Goal: Task Accomplishment & Management: Use online tool/utility

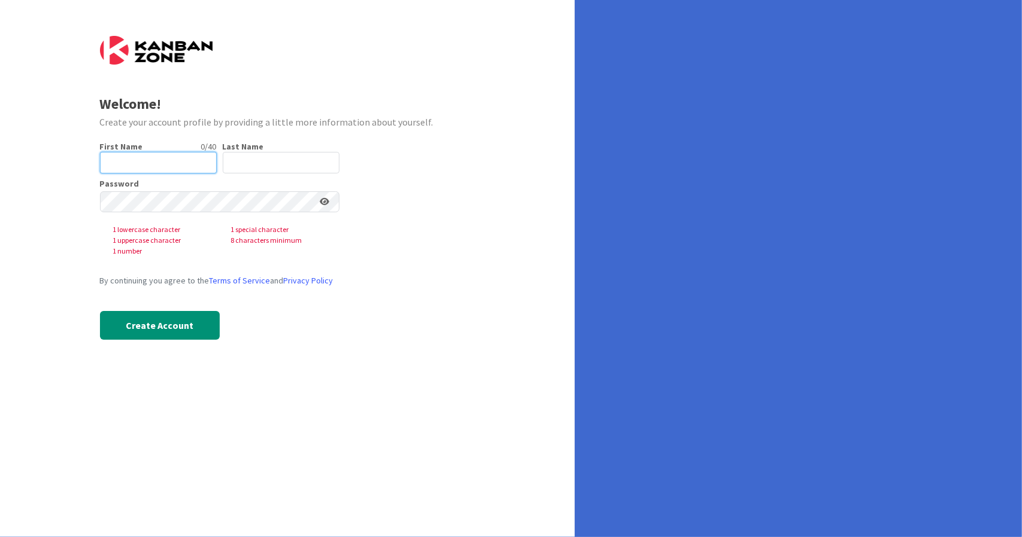
click at [120, 158] on input "text" at bounding box center [158, 163] width 117 height 22
type input "[PERSON_NAME]"
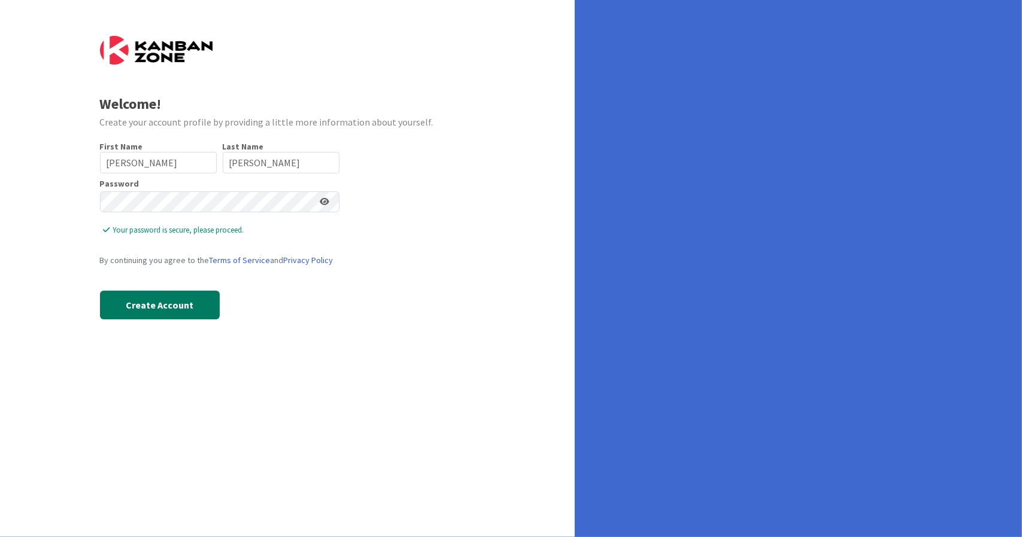
click at [123, 306] on button "Create Account" at bounding box center [160, 305] width 120 height 29
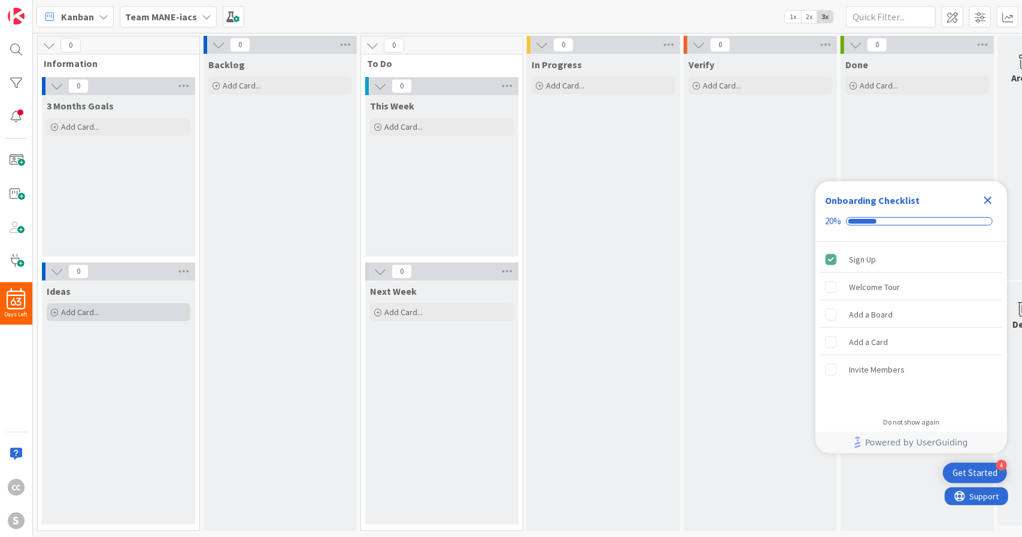
click at [123, 306] on div "Add Card..." at bounding box center [119, 312] width 144 height 18
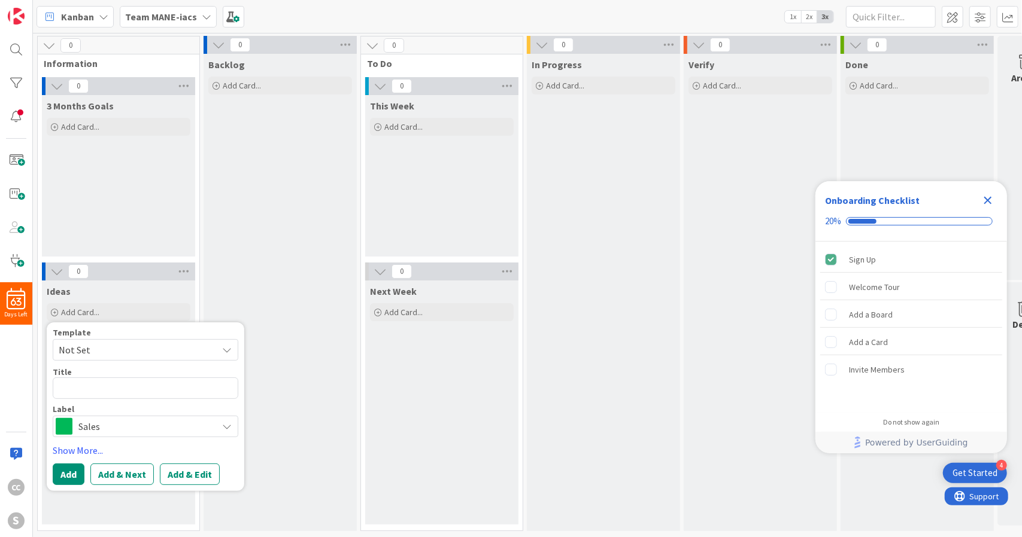
click at [990, 202] on icon "Close Checklist" at bounding box center [987, 200] width 14 height 14
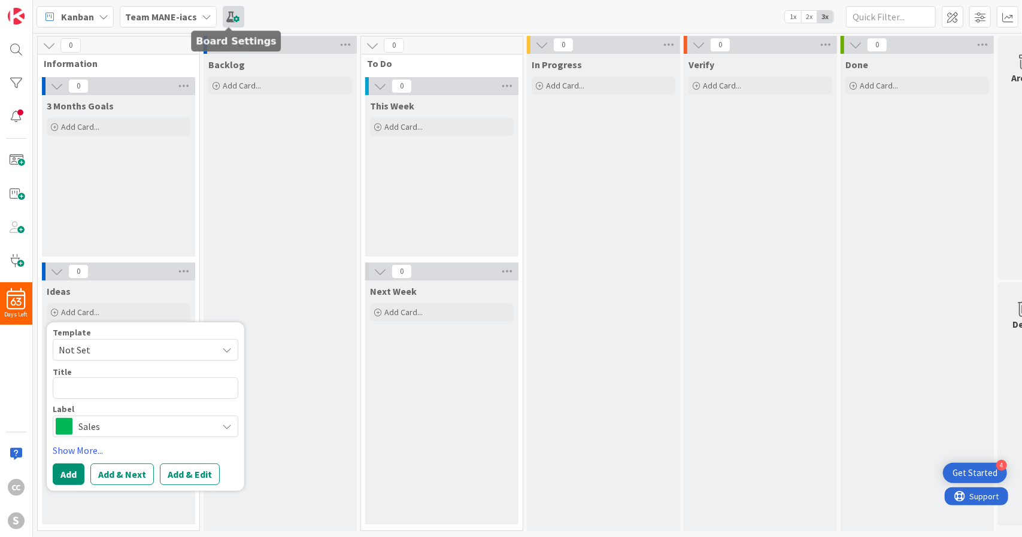
click at [231, 14] on span at bounding box center [234, 17] width 22 height 22
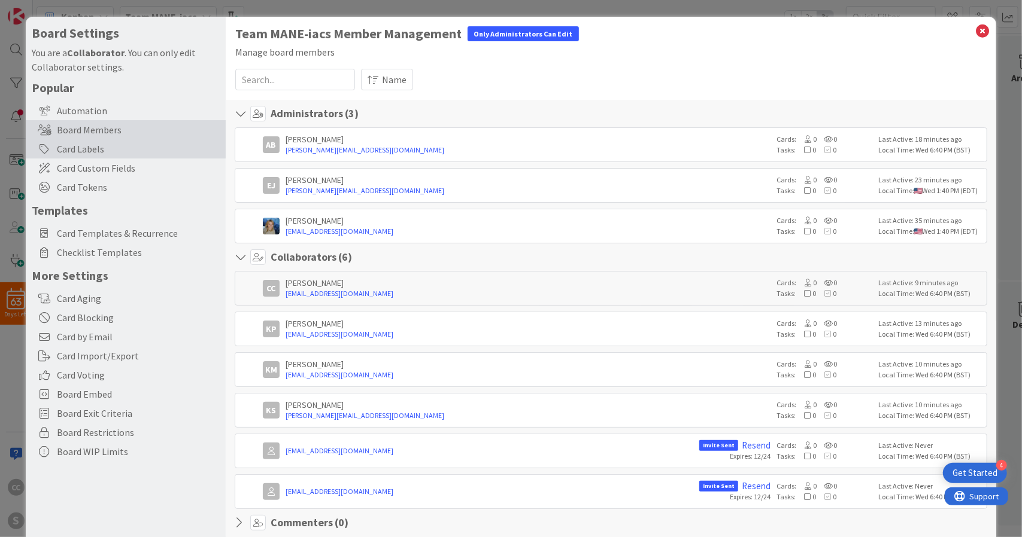
click at [99, 147] on div "Card Labels" at bounding box center [126, 148] width 200 height 19
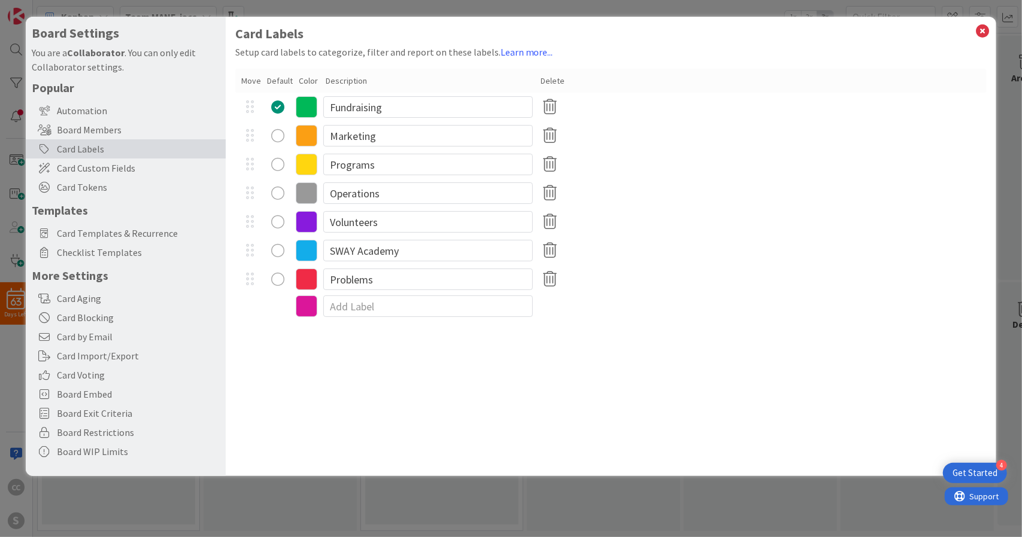
click at [99, 147] on div "Card Labels" at bounding box center [126, 148] width 200 height 19
click at [985, 31] on icon at bounding box center [982, 31] width 16 height 17
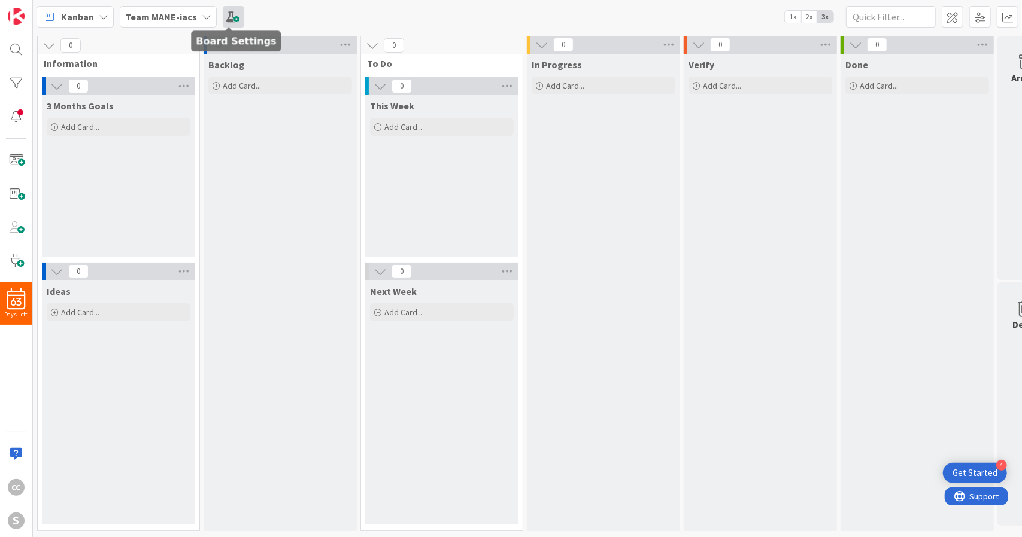
click at [232, 25] on span at bounding box center [234, 17] width 22 height 22
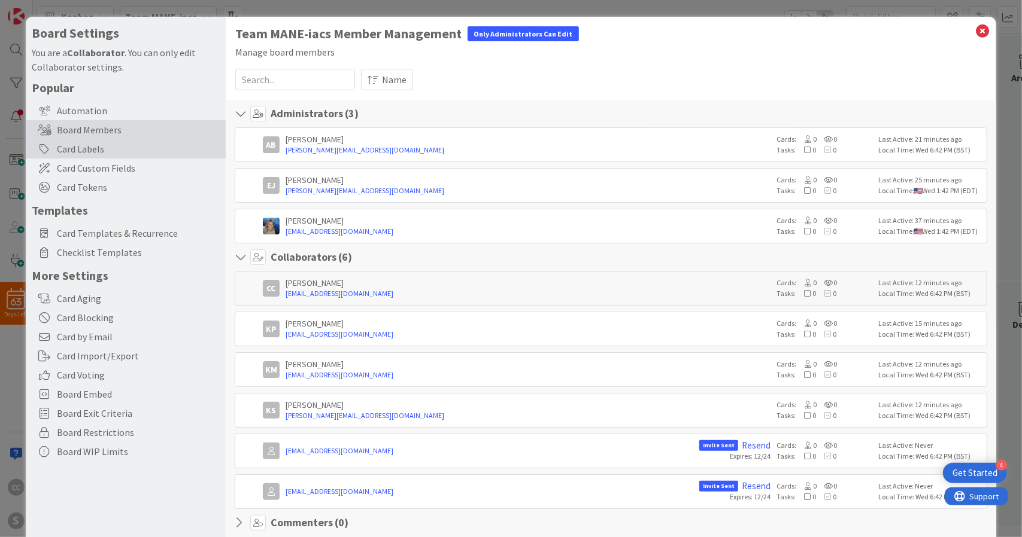
click at [65, 151] on div "Card Labels" at bounding box center [126, 148] width 200 height 19
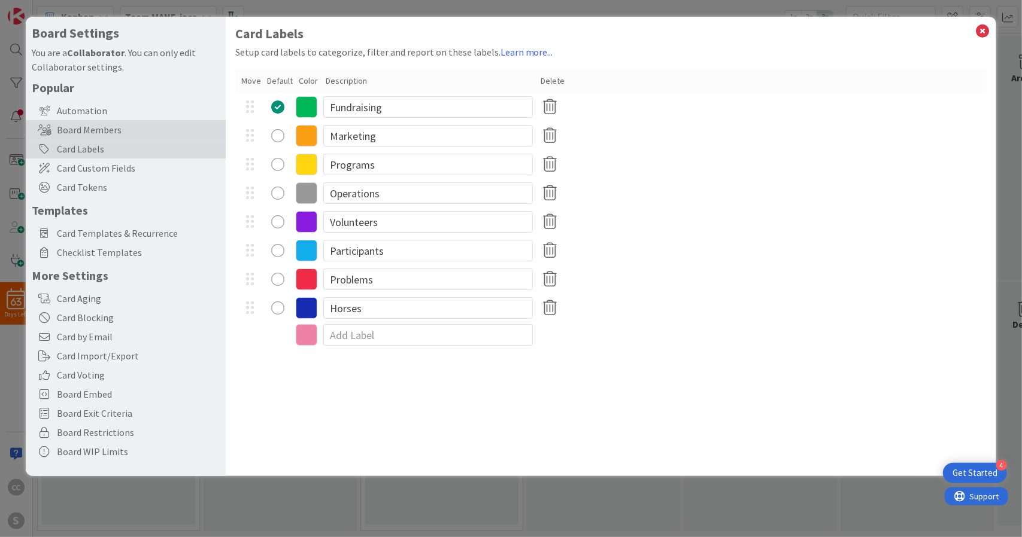
click at [77, 126] on div "Board Members" at bounding box center [126, 129] width 200 height 19
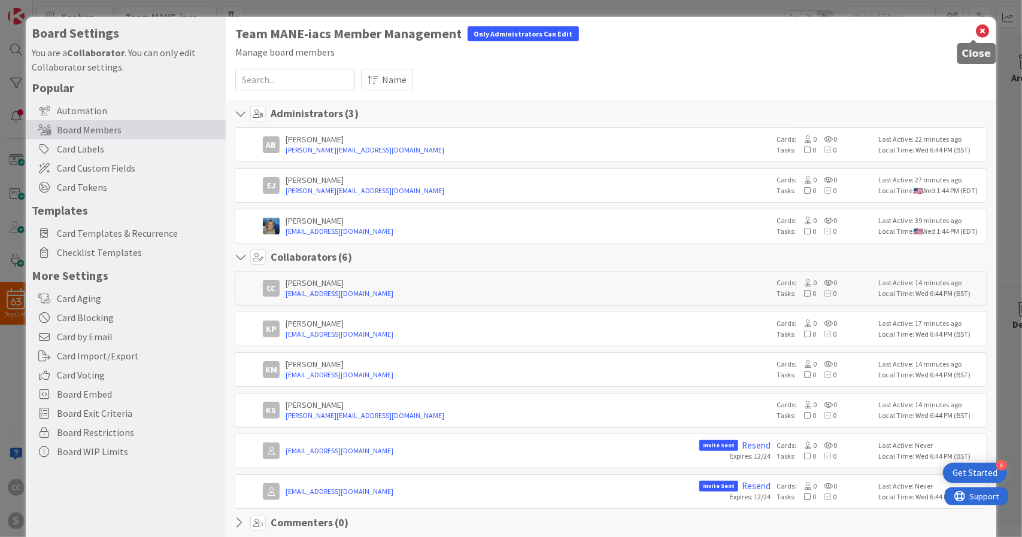
click at [974, 32] on icon at bounding box center [982, 31] width 16 height 17
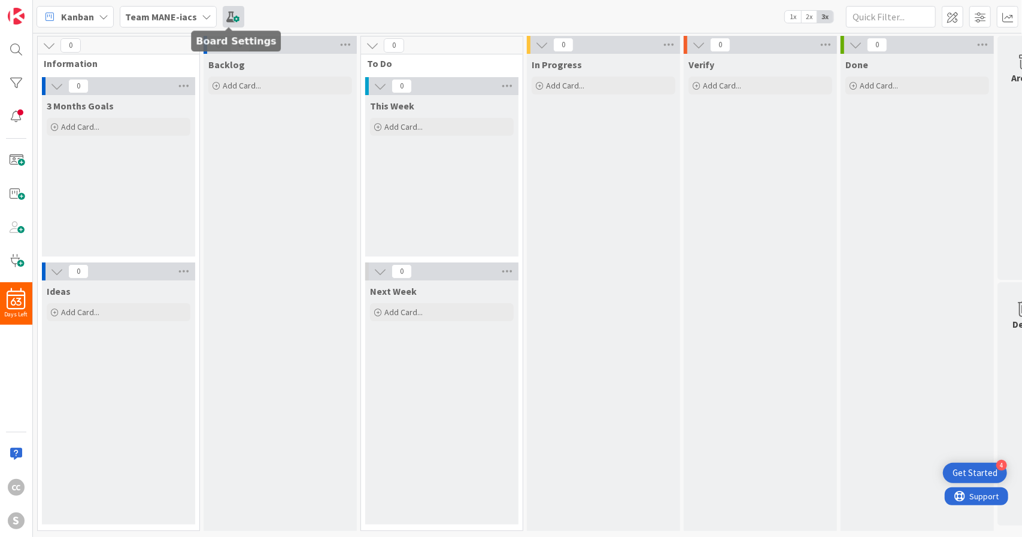
click at [226, 9] on span at bounding box center [234, 17] width 22 height 22
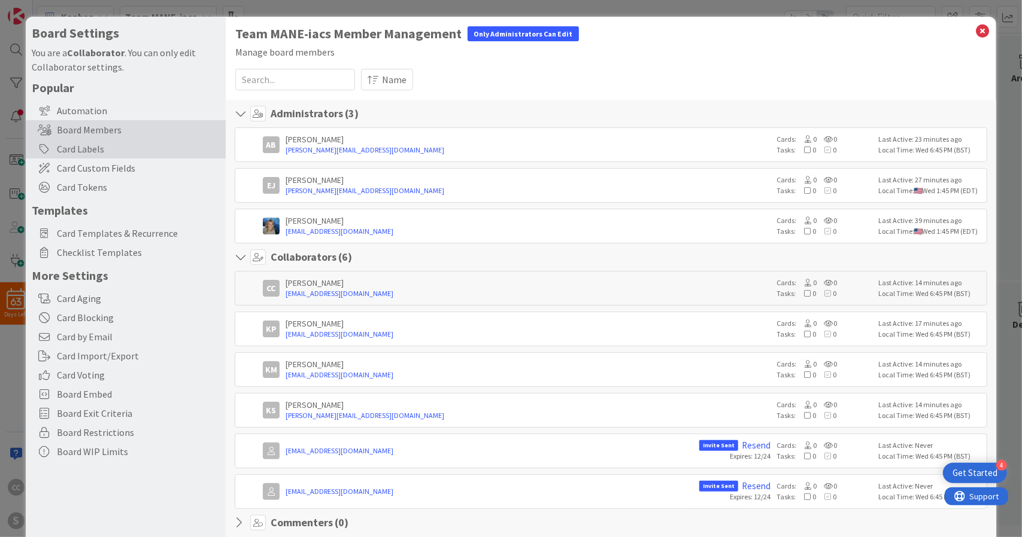
click at [91, 152] on div "Card Labels" at bounding box center [126, 148] width 200 height 19
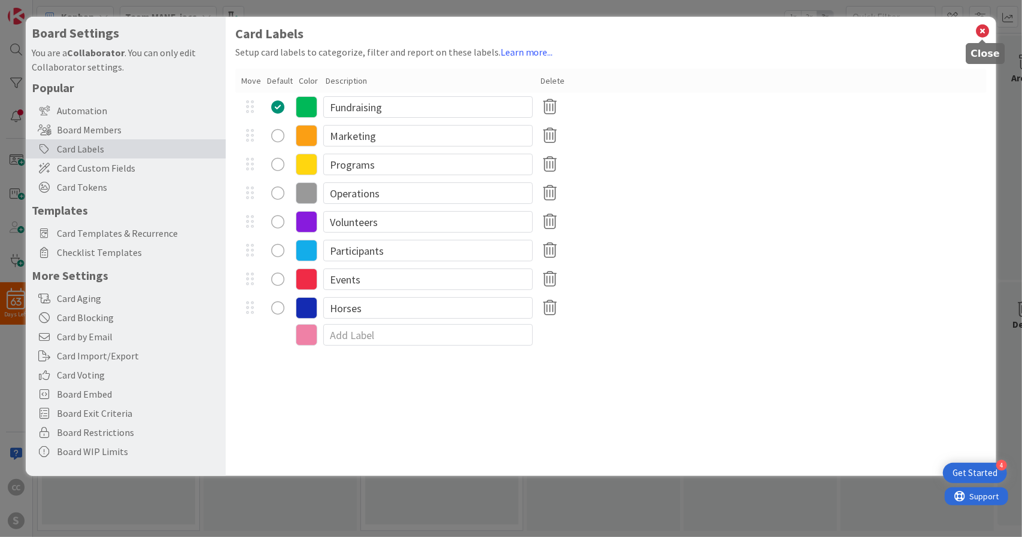
click at [983, 26] on icon at bounding box center [982, 31] width 16 height 17
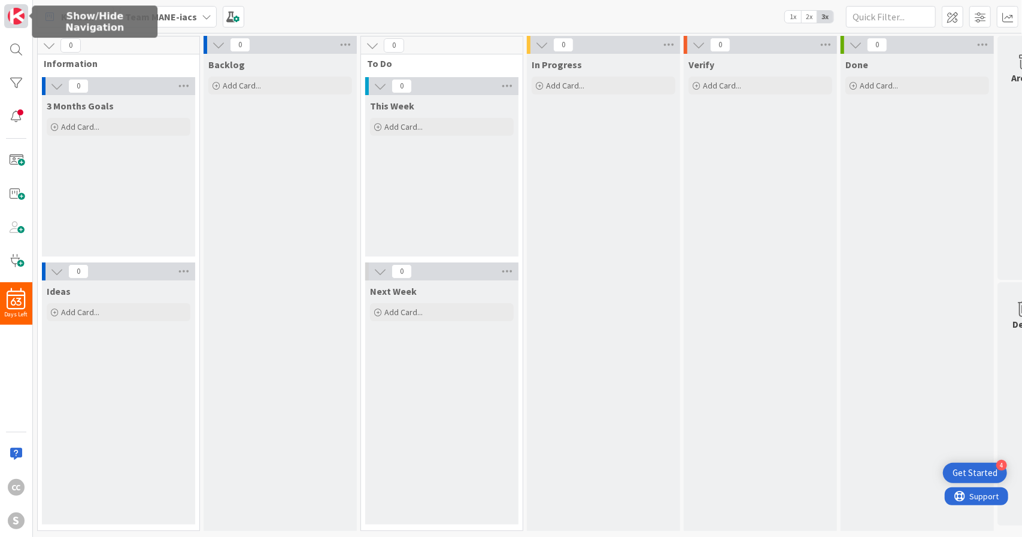
click at [13, 15] on img at bounding box center [16, 16] width 17 height 17
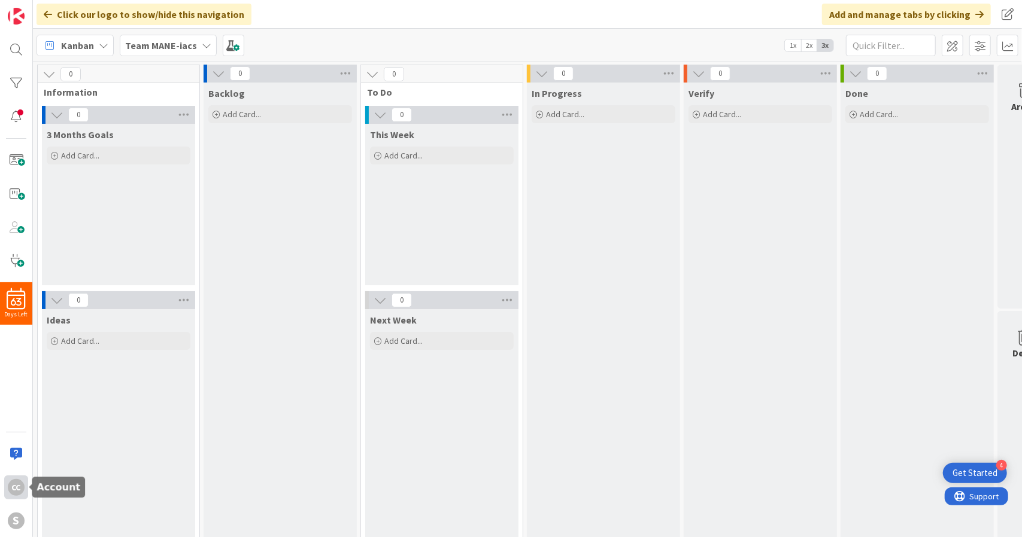
click at [13, 491] on div "CC" at bounding box center [16, 487] width 17 height 17
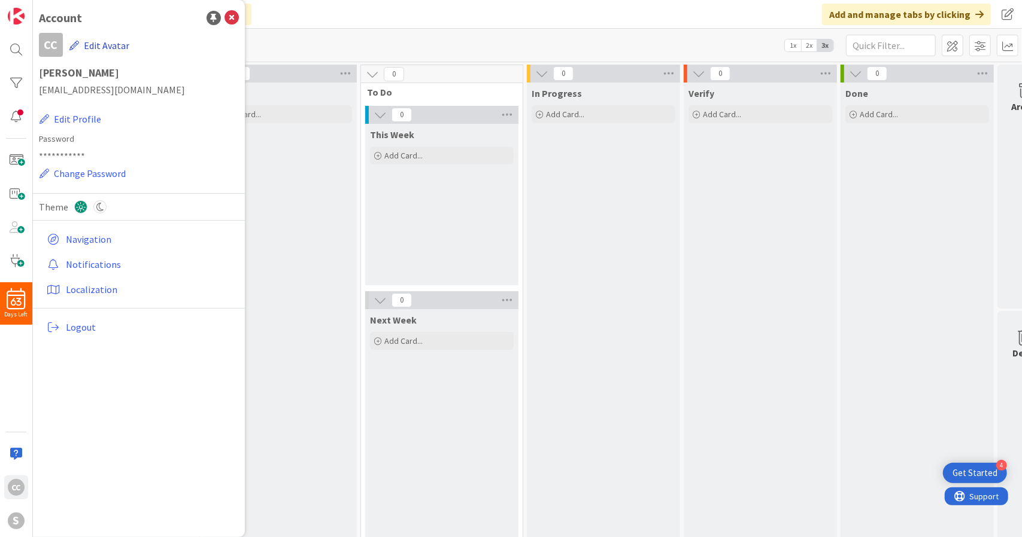
click at [95, 43] on button "Edit Avatar" at bounding box center [99, 45] width 61 height 25
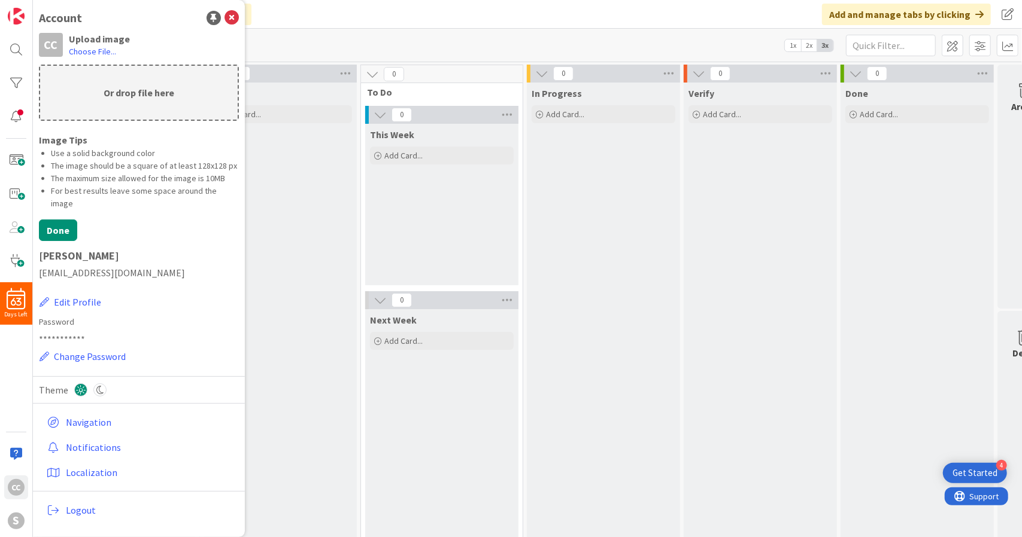
click at [105, 89] on p "Or drop file here" at bounding box center [138, 93] width 197 height 54
type input "C:\fakepath\Chris C..jpg"
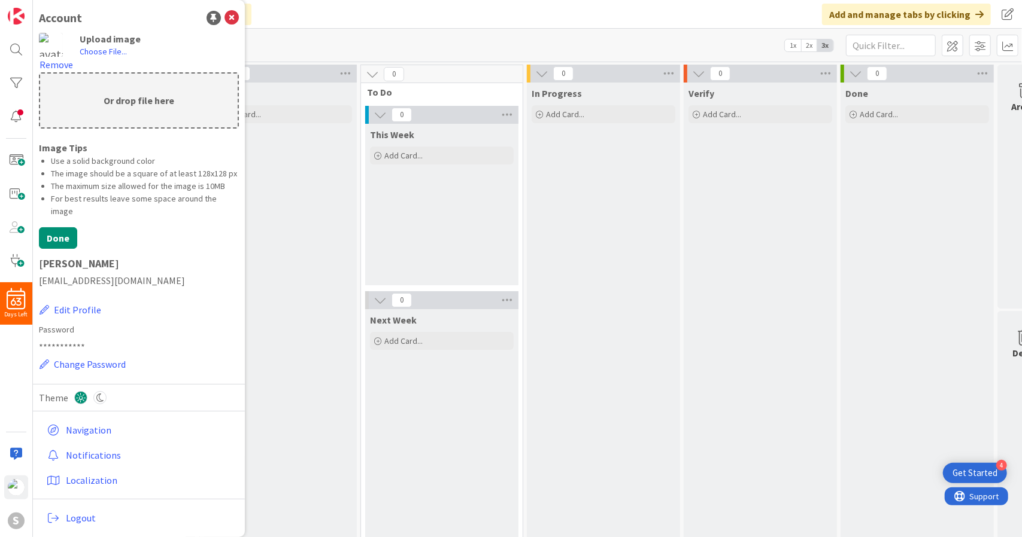
click at [52, 46] on img at bounding box center [51, 45] width 24 height 24
click at [115, 50] on label "Choose File..." at bounding box center [103, 51] width 47 height 12
click at [33, 0] on input "Choose File..." at bounding box center [33, 0] width 0 height 0
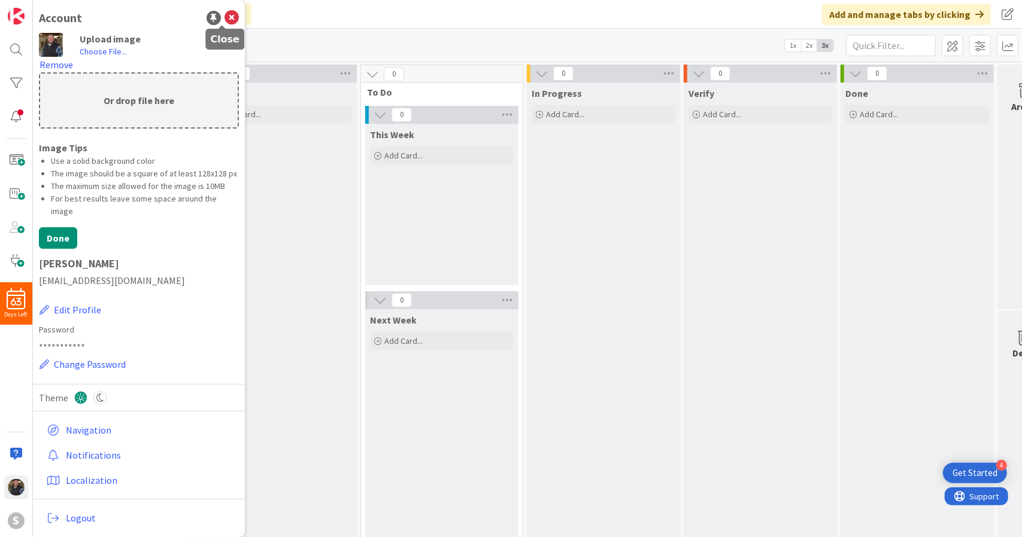
click at [224, 19] on icon at bounding box center [231, 18] width 14 height 14
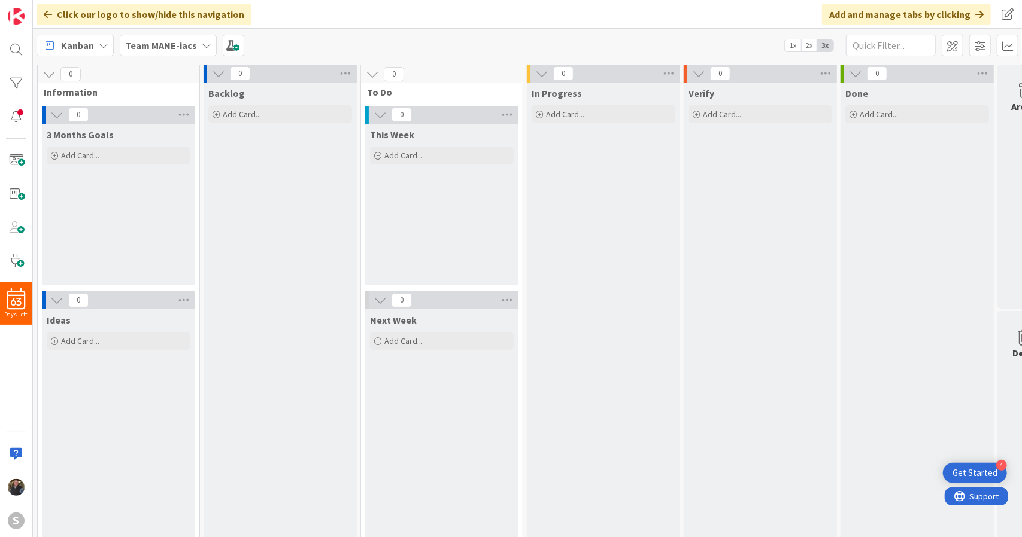
click at [223, 19] on div "Click our logo to show/hide this navigation" at bounding box center [144, 15] width 215 height 22
click at [275, 283] on div "Backlog Add Card..." at bounding box center [279, 319] width 153 height 472
click at [789, 44] on span "1x" at bounding box center [793, 45] width 16 height 12
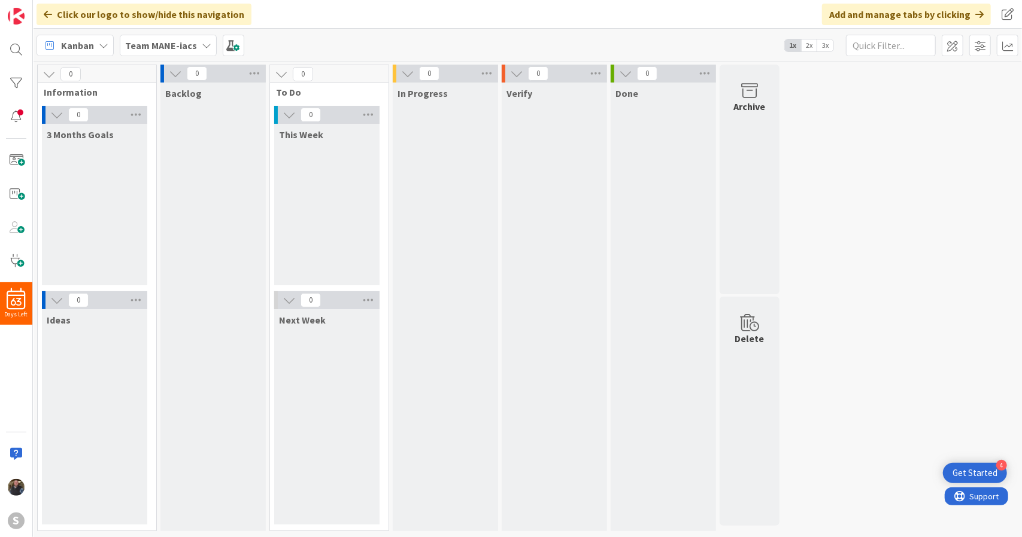
click at [829, 42] on span "3x" at bounding box center [825, 45] width 16 height 12
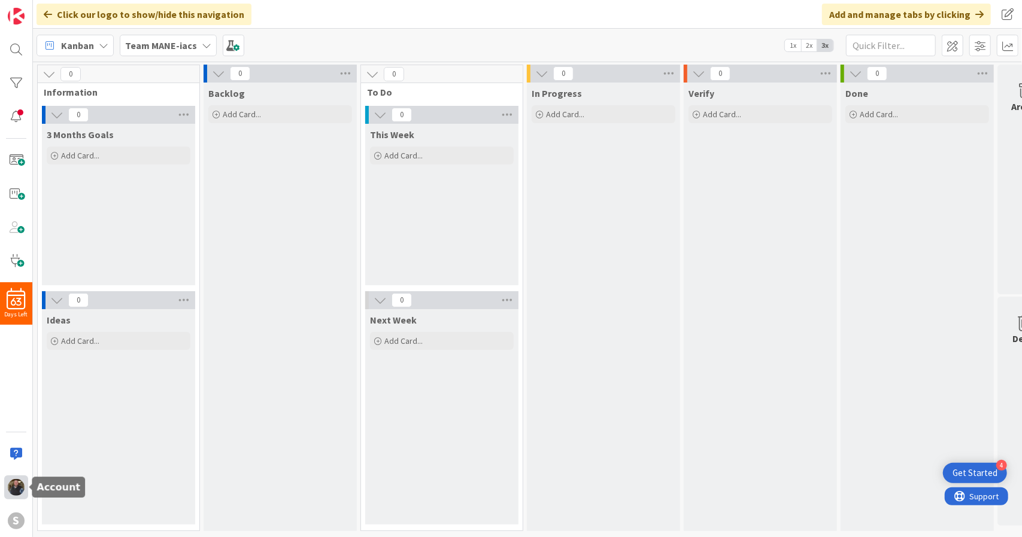
click at [10, 488] on img at bounding box center [16, 487] width 17 height 17
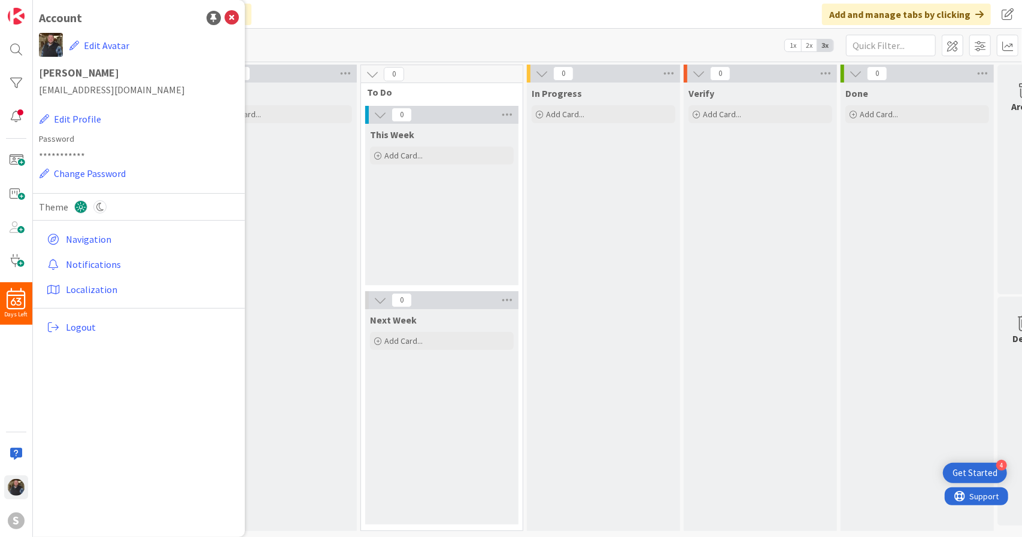
click at [16, 412] on div "63 Days Left S" at bounding box center [16, 268] width 33 height 537
click at [233, 16] on icon at bounding box center [231, 18] width 14 height 14
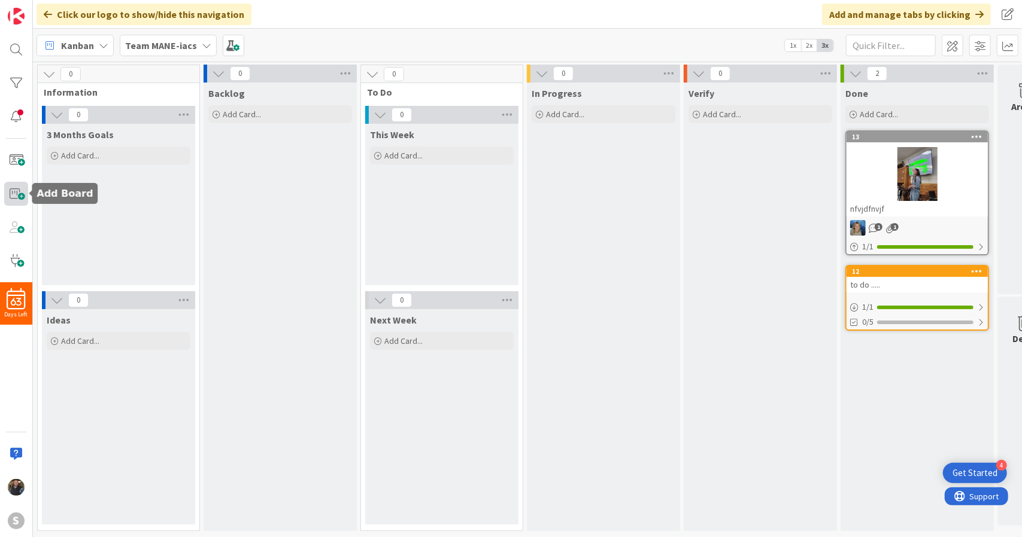
click at [14, 195] on span at bounding box center [16, 194] width 24 height 24
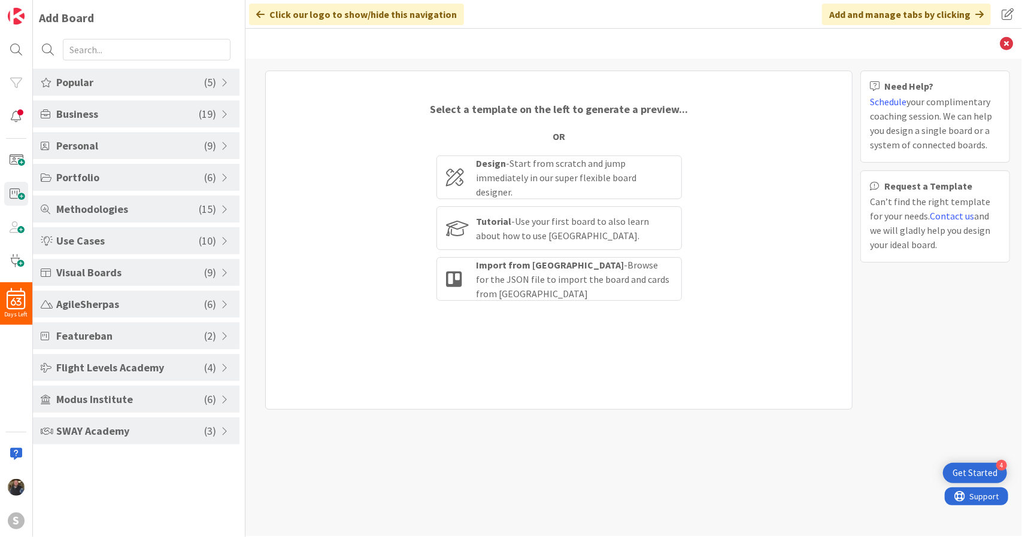
click at [211, 432] on span "( 3 )" at bounding box center [210, 431] width 12 height 16
click at [138, 458] on li "SWAY Business Board" at bounding box center [136, 461] width 206 height 20
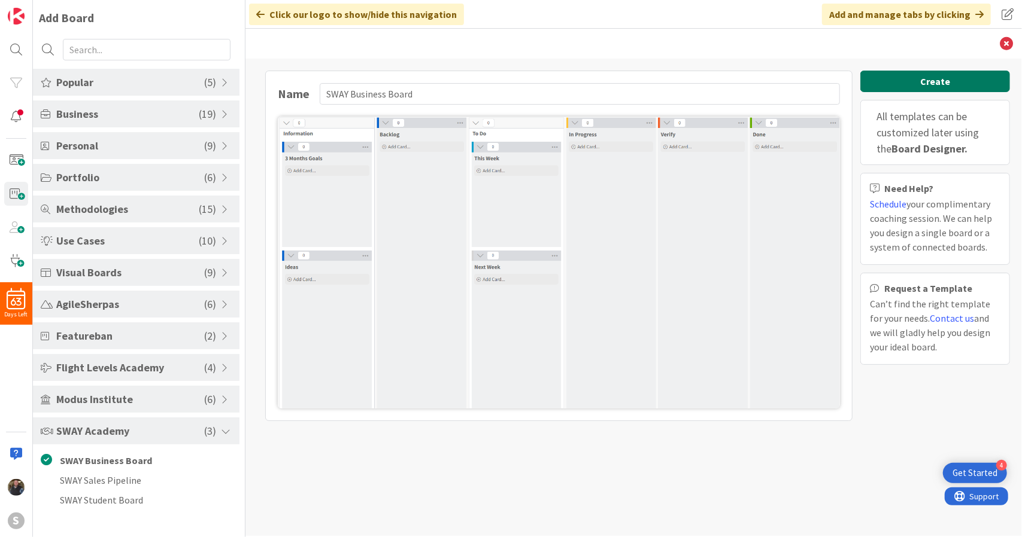
click at [886, 77] on button "Create" at bounding box center [935, 82] width 150 height 22
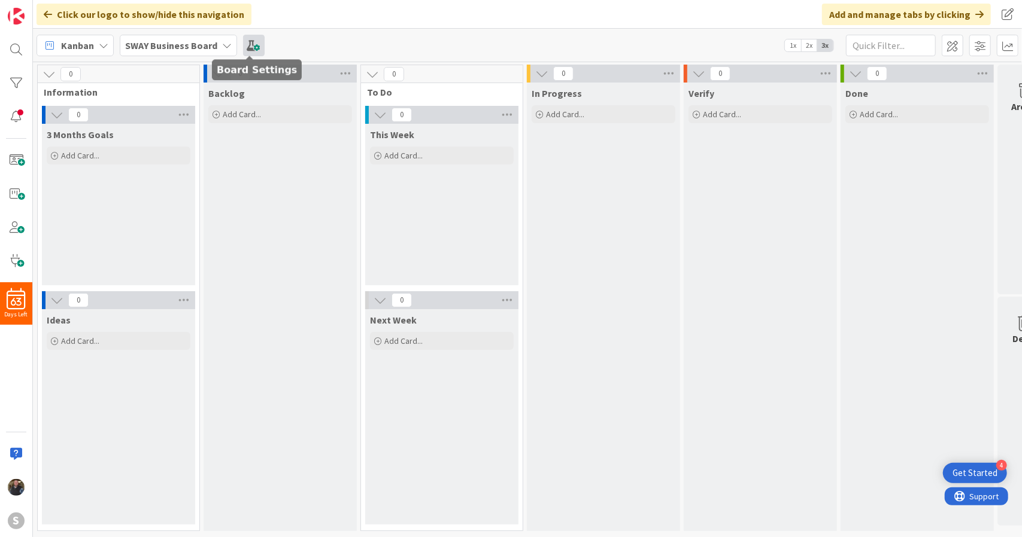
click at [246, 42] on span at bounding box center [254, 46] width 22 height 22
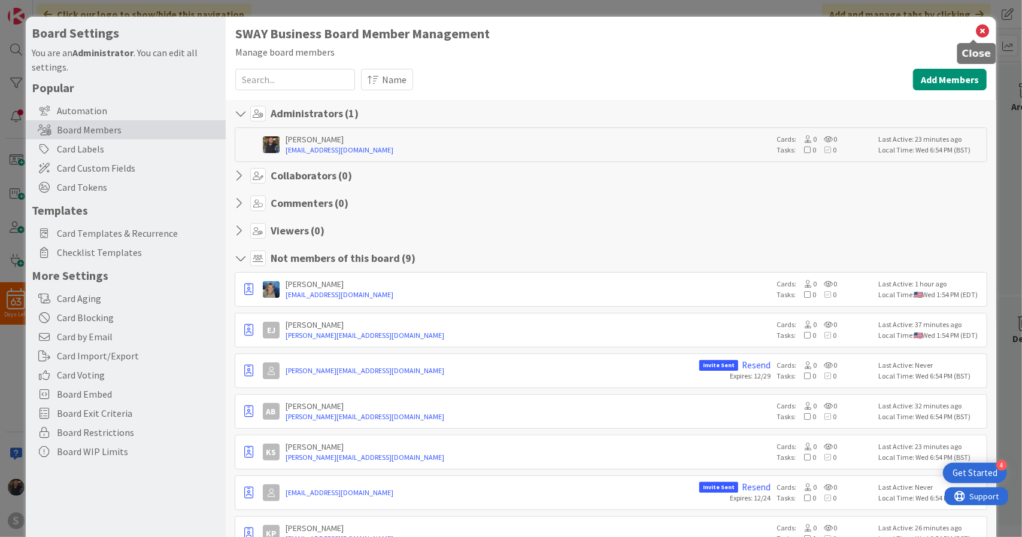
click at [974, 29] on icon at bounding box center [982, 31] width 16 height 17
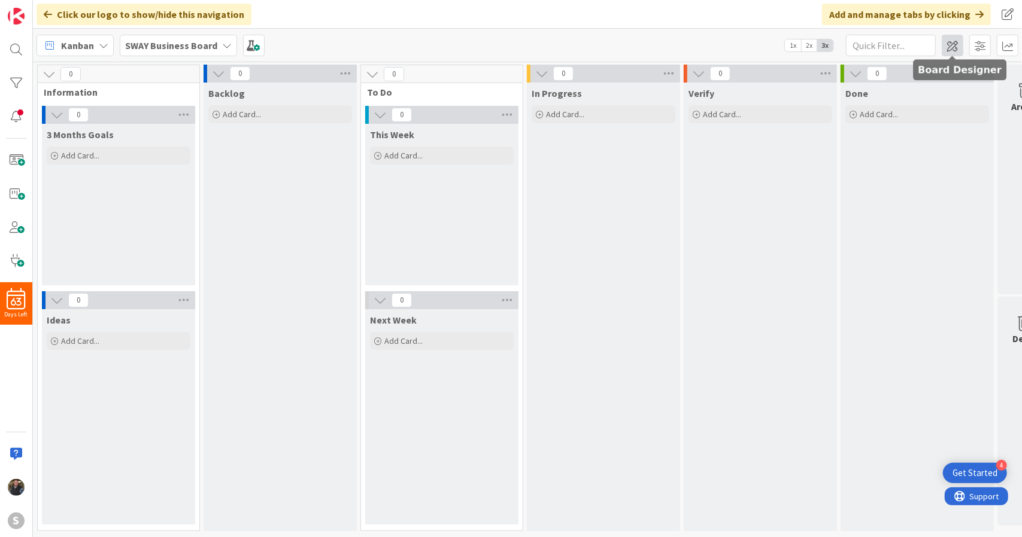
click at [955, 42] on span at bounding box center [952, 46] width 22 height 22
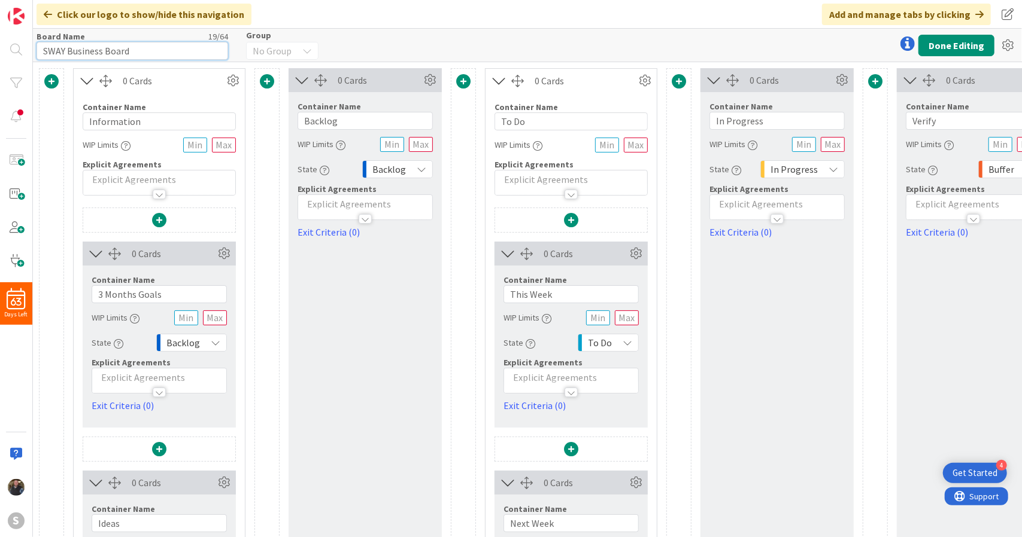
click at [168, 53] on input "SWAY Business Board" at bounding box center [133, 51] width 192 height 18
type input "[PERSON_NAME] Board"
click at [934, 40] on button "Done Editing" at bounding box center [956, 46] width 76 height 22
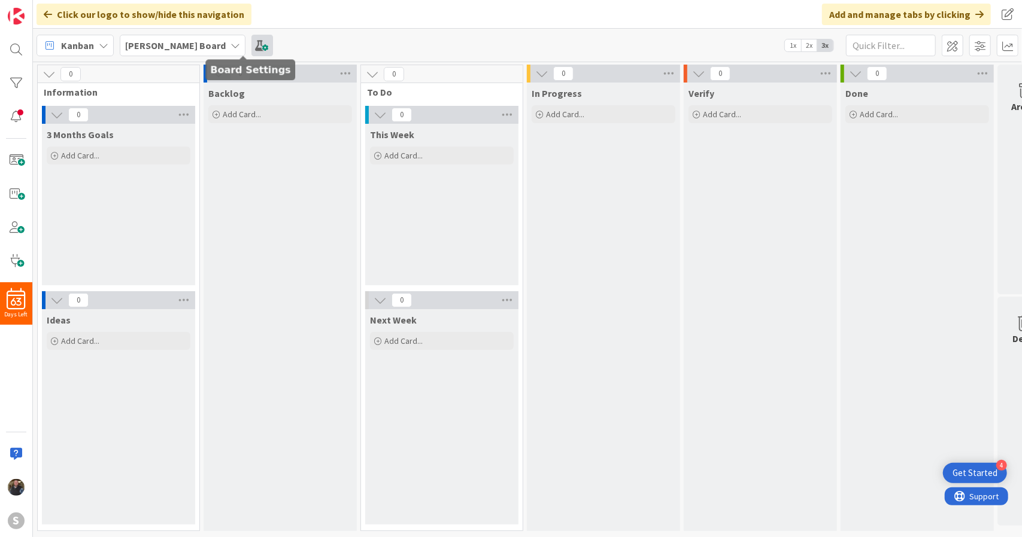
click at [251, 50] on span at bounding box center [262, 46] width 22 height 22
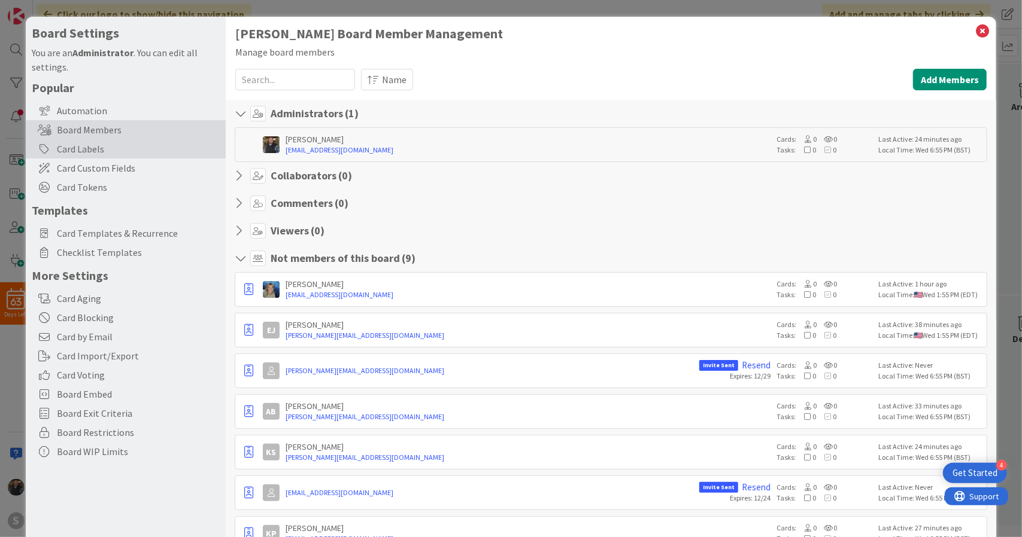
click at [65, 156] on div "Card Labels" at bounding box center [126, 148] width 200 height 19
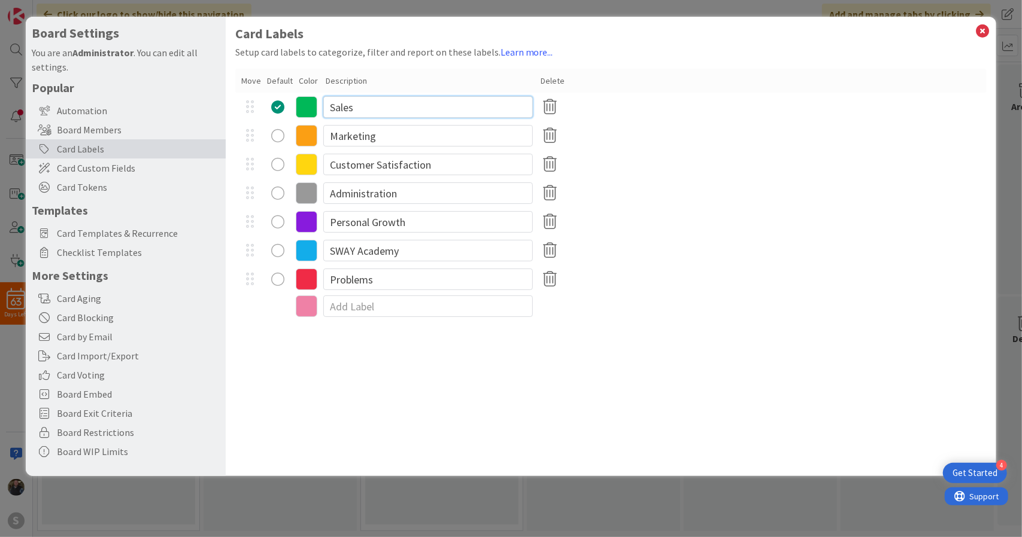
drag, startPoint x: 366, startPoint y: 107, endPoint x: 294, endPoint y: 111, distance: 71.9
click at [294, 111] on div "Sales" at bounding box center [611, 107] width 752 height 29
click at [293, 111] on div "Sales" at bounding box center [611, 107] width 752 height 29
click at [364, 105] on input "Sales" at bounding box center [427, 107] width 209 height 22
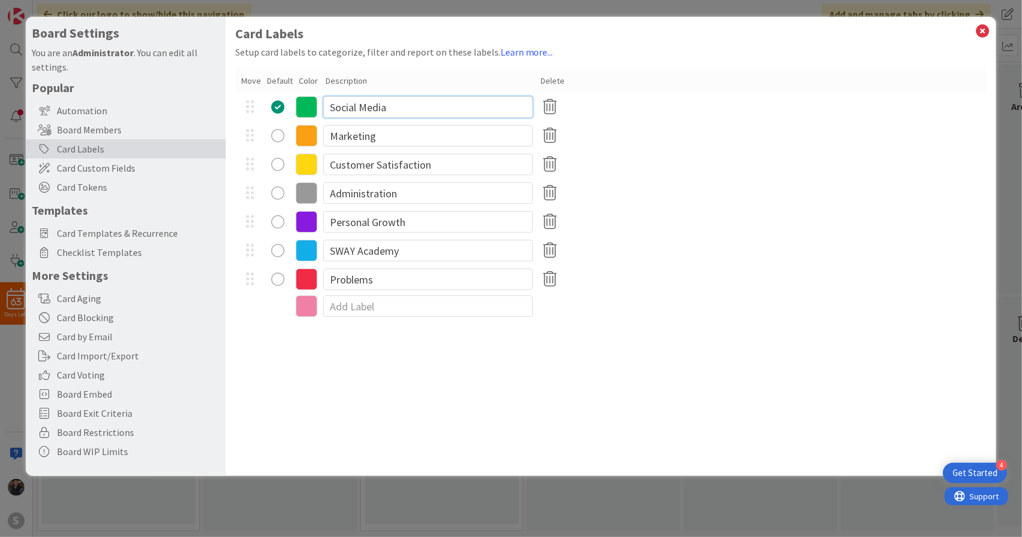
type input "Social Media"
click at [379, 137] on input "Marketing" at bounding box center [427, 136] width 209 height 22
drag, startPoint x: 379, startPoint y: 137, endPoint x: 308, endPoint y: 135, distance: 71.9
click at [308, 135] on div "Marketing" at bounding box center [611, 135] width 752 height 29
type input "Video"
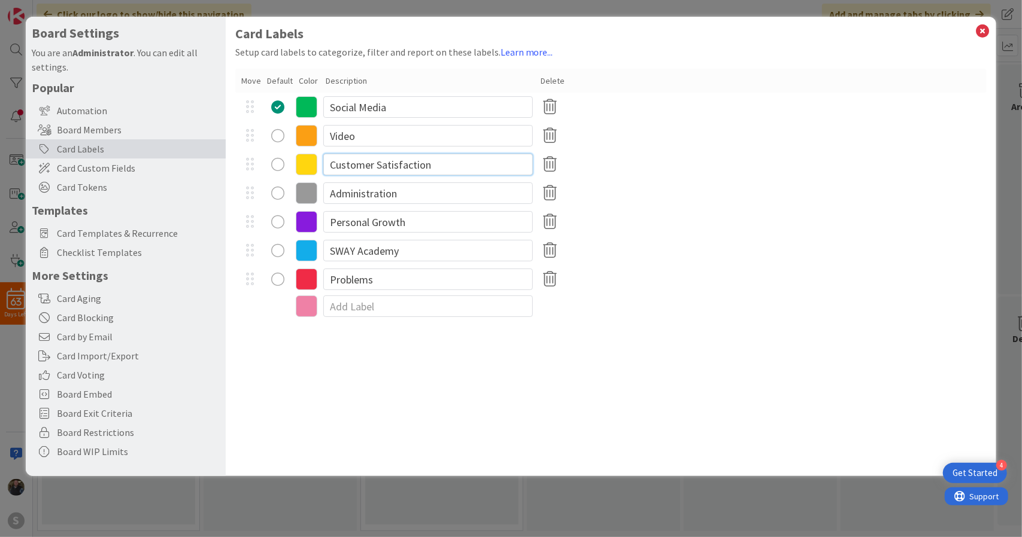
click at [357, 172] on input "Customer Satisfaction" at bounding box center [427, 165] width 209 height 22
type input "Graphic Design"
click at [402, 194] on input "Administration" at bounding box center [427, 194] width 209 height 22
click at [402, 194] on input "Ph" at bounding box center [427, 194] width 209 height 22
type input "Photo"
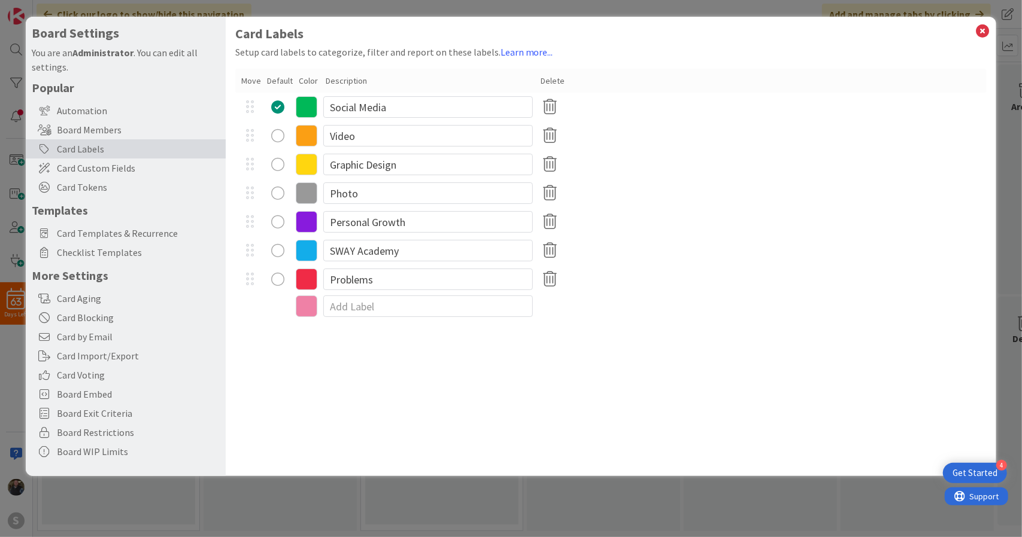
radio button "radio"
click at [400, 218] on input "Personal Growth" at bounding box center [427, 222] width 209 height 22
click at [402, 221] on input "Personal Growth" at bounding box center [427, 222] width 209 height 22
type input "e"
type input "Events"
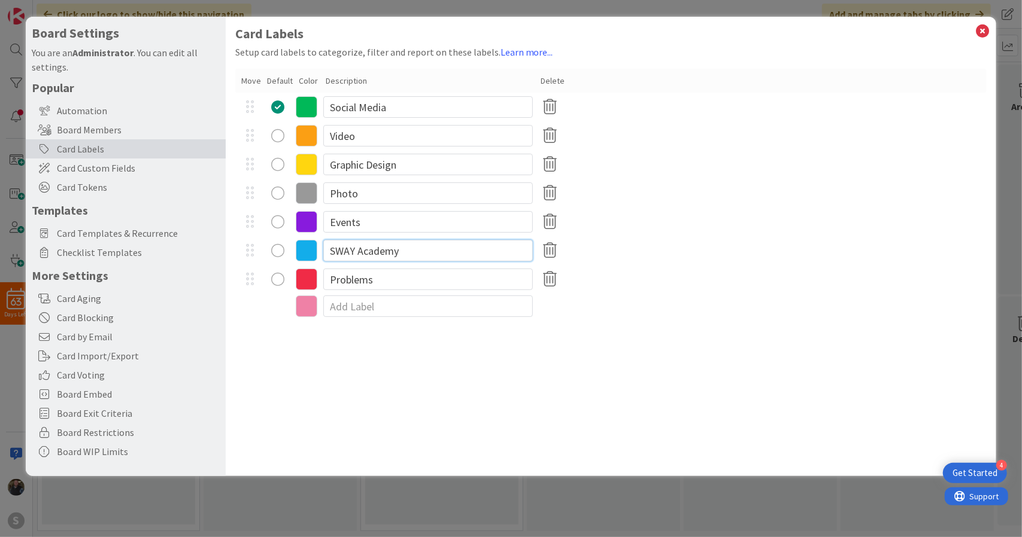
click at [397, 253] on input "SWAY Academy" at bounding box center [427, 251] width 209 height 22
type input "Administrative"
radio button "radio"
click at [381, 274] on input "Problems" at bounding box center [427, 280] width 209 height 22
type input "Marketing/Outreach"
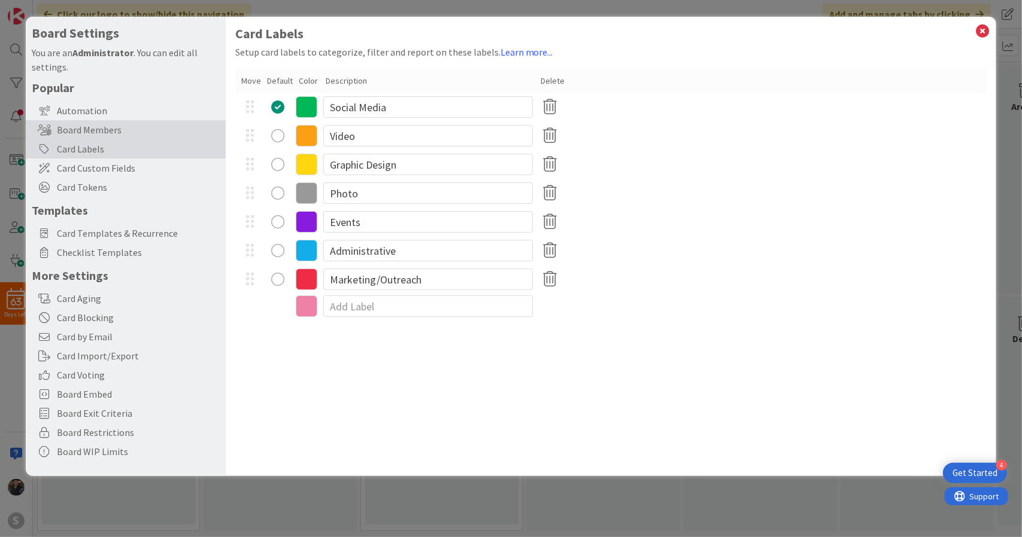
click at [105, 136] on div "Board Members" at bounding box center [126, 129] width 200 height 19
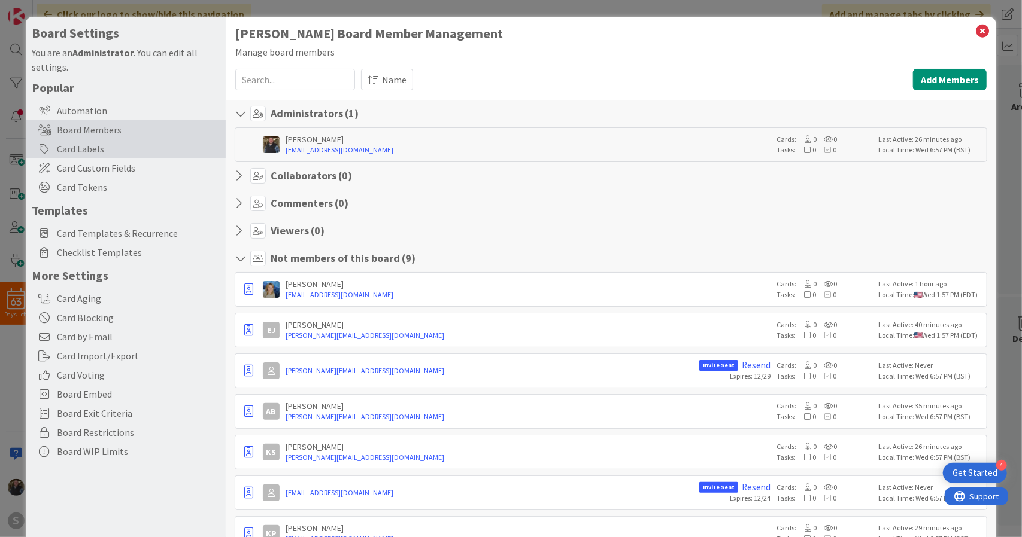
click at [50, 156] on div "Card Labels" at bounding box center [126, 148] width 200 height 19
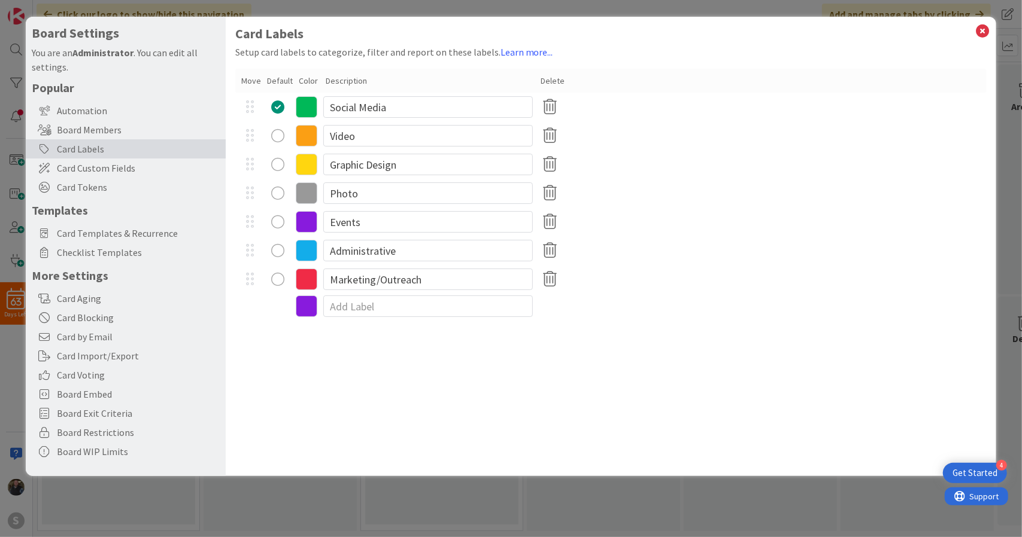
click at [50, 156] on div "Card Labels" at bounding box center [126, 148] width 200 height 19
click at [983, 35] on icon at bounding box center [982, 31] width 16 height 17
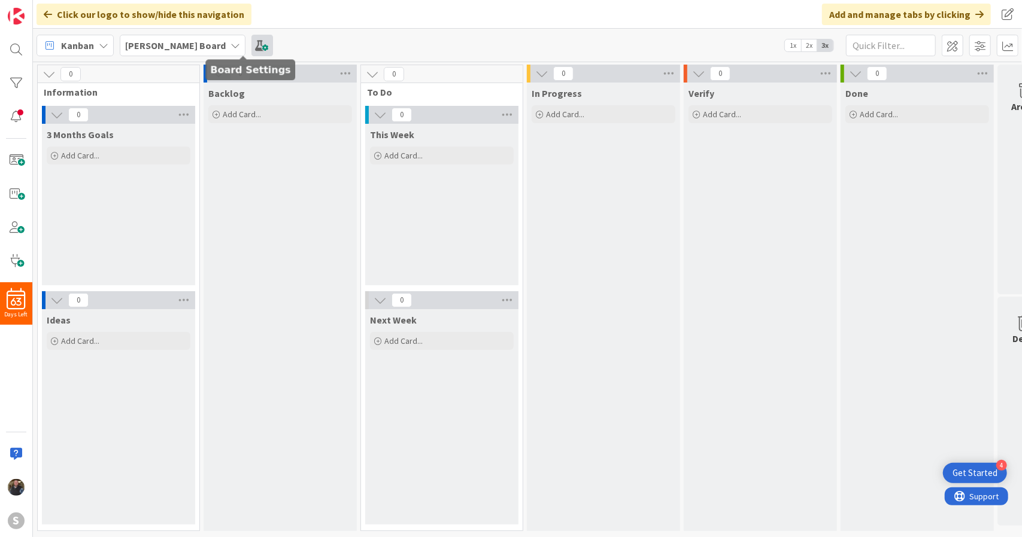
click at [251, 47] on span at bounding box center [262, 46] width 22 height 22
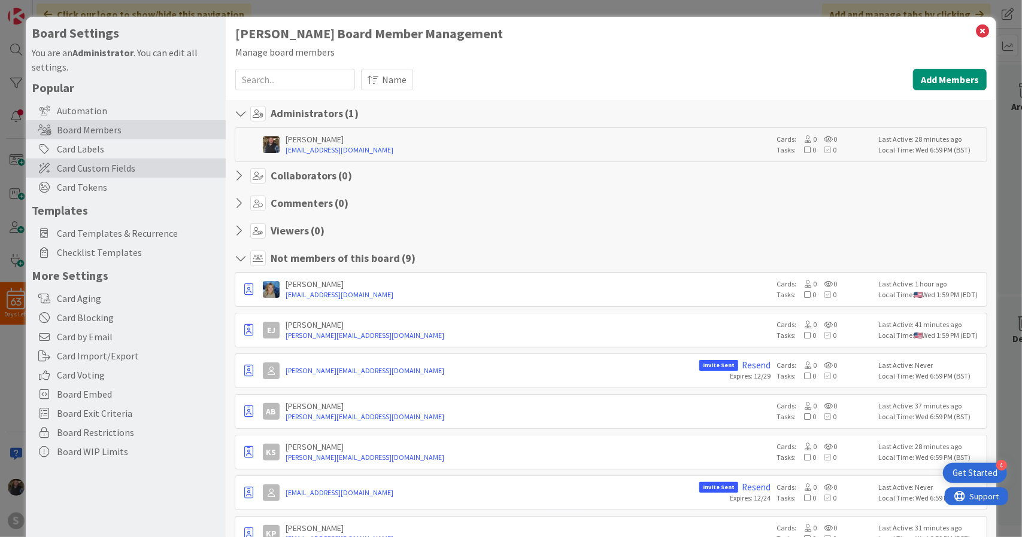
click at [118, 162] on span "Card Custom Fields" at bounding box center [138, 168] width 163 height 14
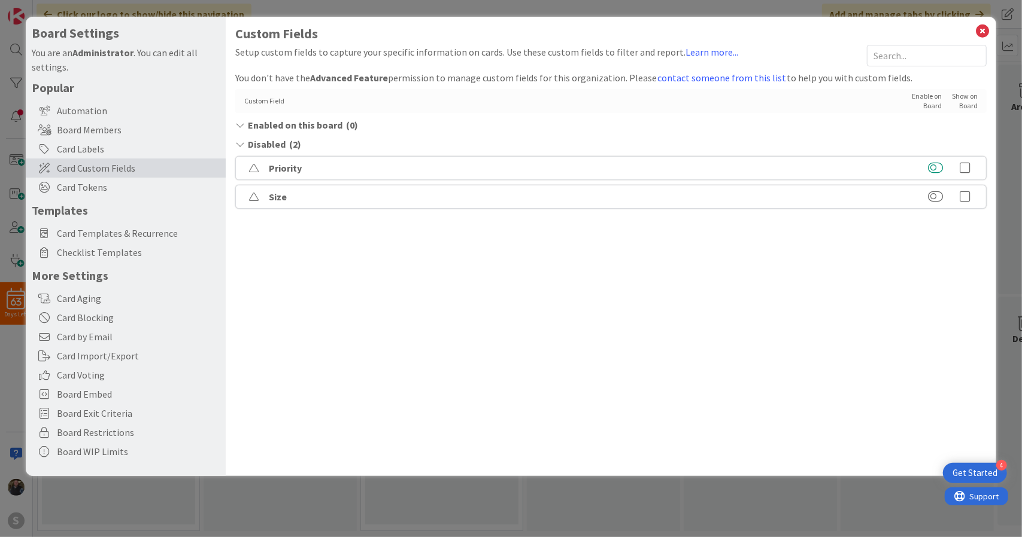
click at [931, 169] on button at bounding box center [935, 168] width 15 height 12
click at [931, 193] on button at bounding box center [935, 197] width 15 height 12
click at [965, 146] on icon at bounding box center [965, 149] width 24 height 12
click at [965, 175] on icon at bounding box center [965, 178] width 24 height 12
click at [980, 32] on icon at bounding box center [982, 31] width 16 height 17
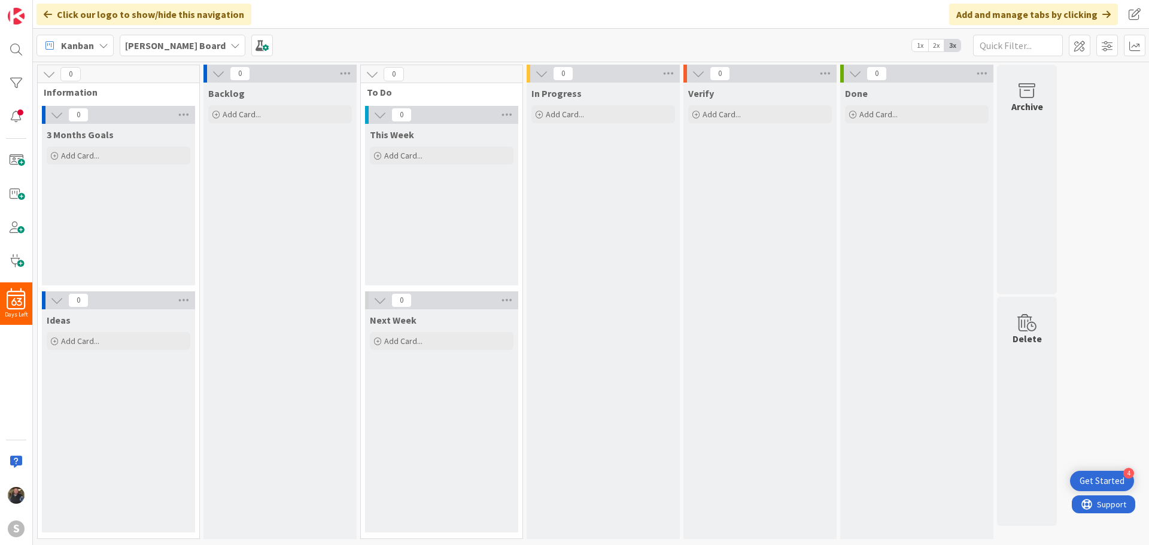
click at [230, 45] on icon at bounding box center [235, 46] width 10 height 10
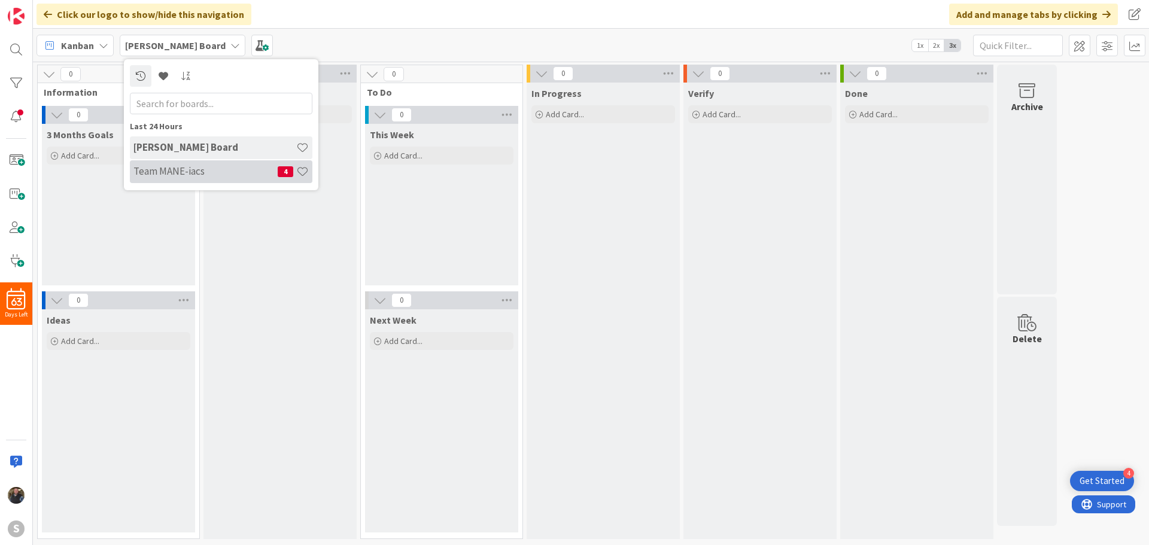
click at [182, 173] on h4 "Team MANE-iacs" at bounding box center [205, 171] width 144 height 12
